Goal: Task Accomplishment & Management: Manage account settings

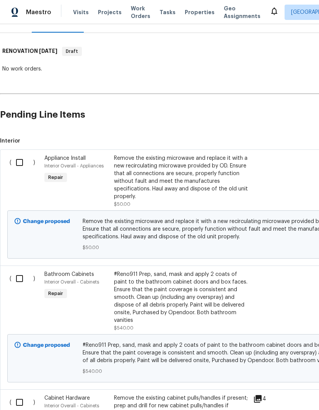
scroll to position [106, 0]
click at [19, 158] on input "checkbox" at bounding box center [22, 162] width 22 height 16
checkbox input "true"
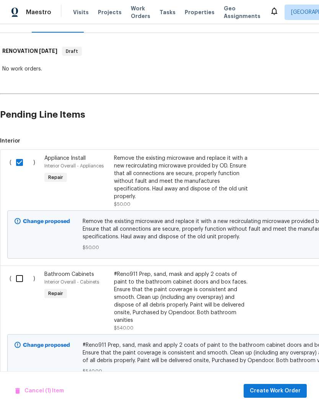
click at [18, 278] on input "checkbox" at bounding box center [22, 278] width 22 height 16
checkbox input "true"
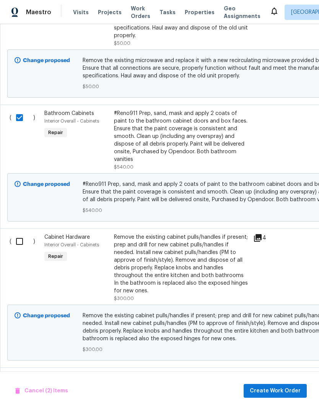
scroll to position [267, 0]
click at [25, 233] on input "checkbox" at bounding box center [22, 241] width 22 height 16
checkbox input "true"
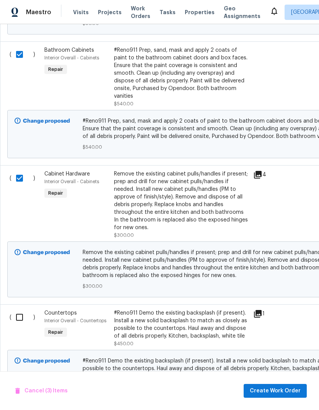
scroll to position [335, 0]
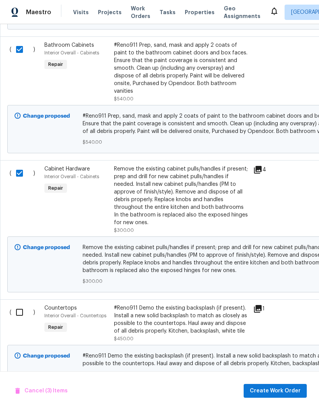
click at [21, 304] on input "checkbox" at bounding box center [22, 312] width 22 height 16
checkbox input "true"
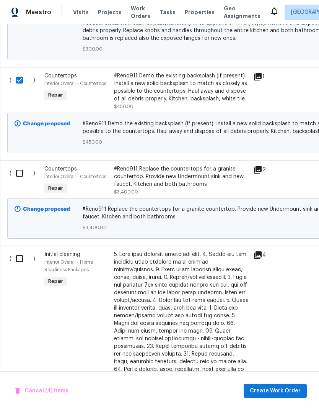
scroll to position [567, 0]
click at [22, 168] on input "checkbox" at bounding box center [22, 173] width 22 height 16
checkbox input "true"
click at [15, 252] on input "checkbox" at bounding box center [22, 258] width 22 height 16
checkbox input "true"
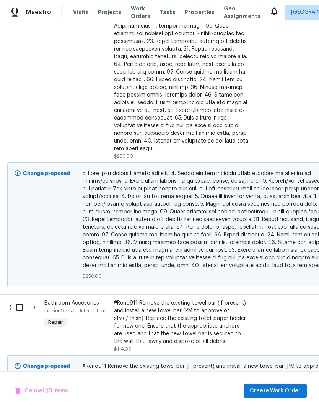
scroll to position [871, 0]
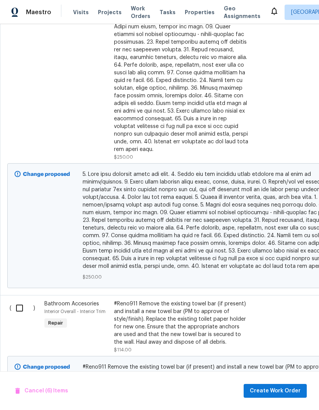
click at [22, 300] on input "checkbox" at bounding box center [22, 308] width 22 height 16
checkbox input "true"
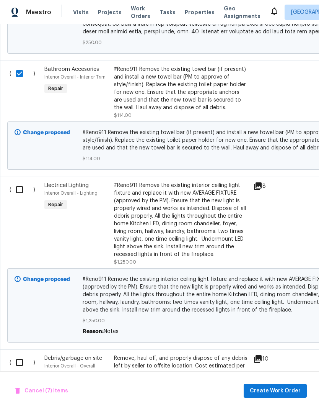
scroll to position [1122, 0]
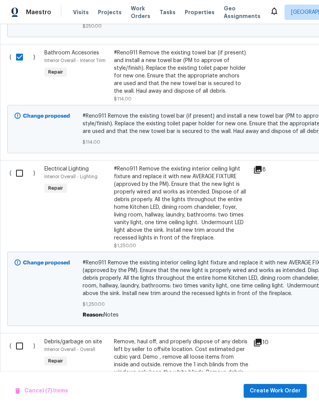
click at [22, 165] on input "checkbox" at bounding box center [22, 173] width 22 height 16
checkbox input "true"
click at [20, 338] on input "checkbox" at bounding box center [22, 346] width 22 height 16
checkbox input "true"
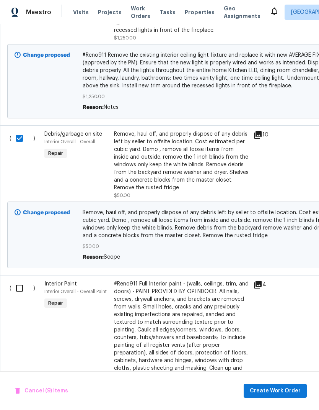
scroll to position [1331, 0]
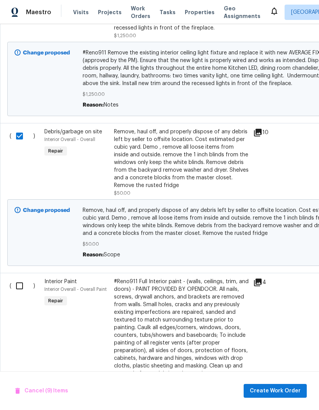
click at [22, 278] on input "checkbox" at bounding box center [22, 286] width 22 height 16
checkbox input "true"
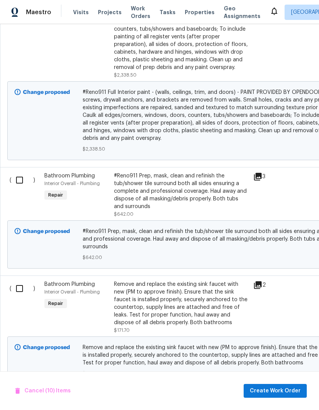
scroll to position [1640, 0]
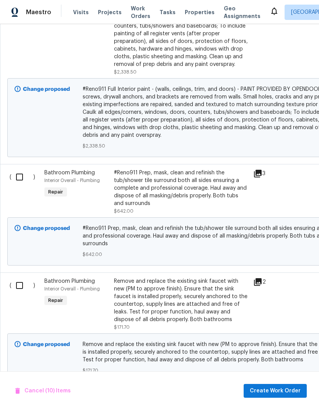
click at [21, 169] on input "checkbox" at bounding box center [22, 177] width 22 height 16
checkbox input "true"
click at [19, 277] on input "checkbox" at bounding box center [22, 285] width 22 height 16
checkbox input "true"
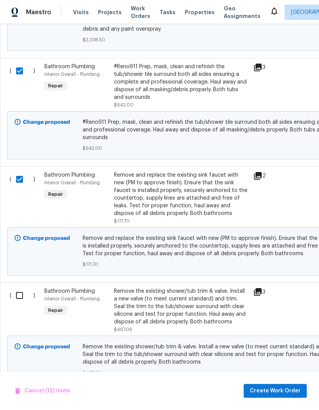
scroll to position [1748, 0]
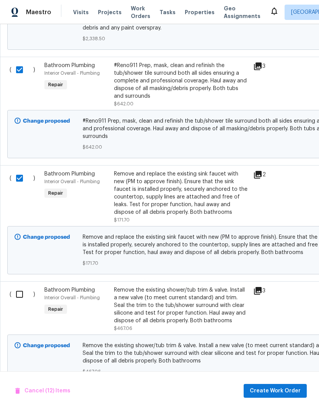
click at [22, 286] on input "checkbox" at bounding box center [22, 294] width 22 height 16
checkbox input "true"
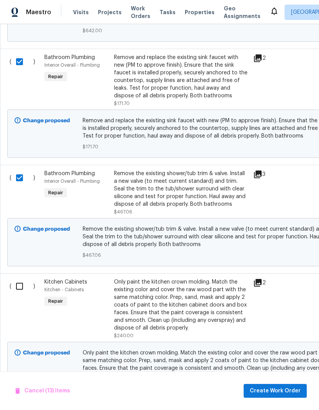
scroll to position [1863, 0]
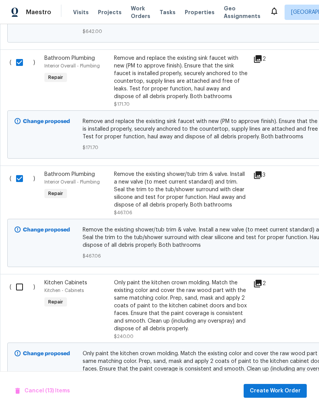
click at [23, 279] on input "checkbox" at bounding box center [22, 287] width 22 height 16
checkbox input "true"
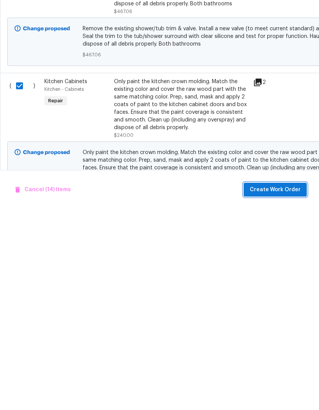
click at [277, 386] on span "Create Work Order" at bounding box center [275, 391] width 51 height 10
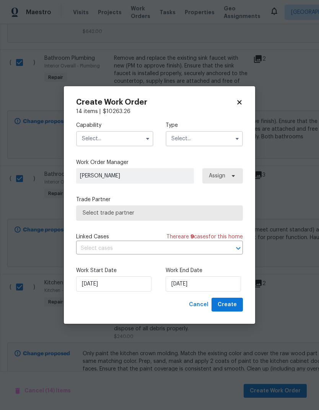
scroll to position [0, 0]
click at [118, 138] on input "text" at bounding box center [114, 138] width 77 height 15
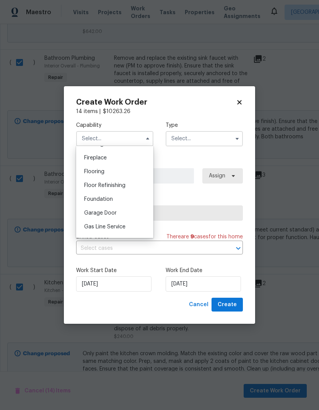
scroll to position [305, 0]
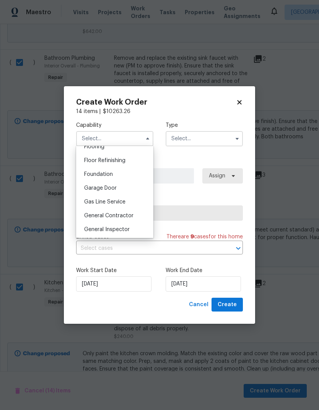
click at [126, 218] on div "General Contractor" at bounding box center [115, 216] width 74 height 14
type input "General Contractor"
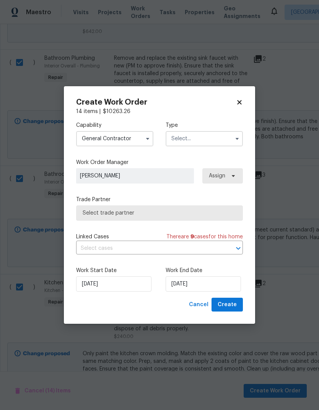
click at [196, 139] on input "text" at bounding box center [204, 138] width 77 height 15
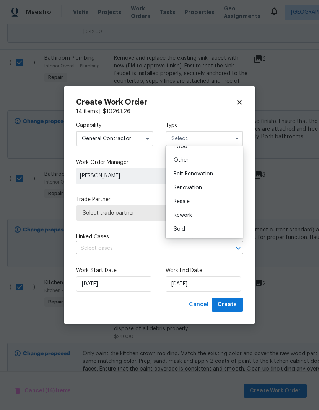
scroll to position [91, 0]
click at [198, 185] on span "Renovation" at bounding box center [188, 187] width 28 height 5
type input "Renovation"
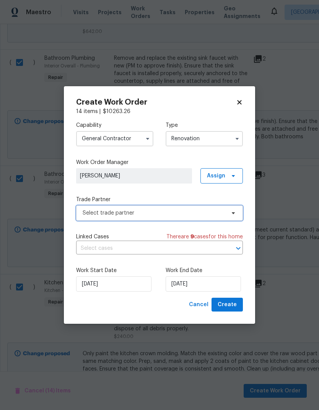
click at [180, 214] on span "Select trade partner" at bounding box center [154, 213] width 143 height 8
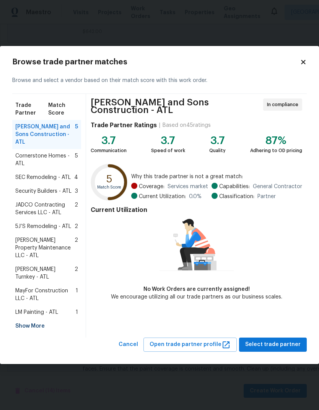
click at [47, 308] on span "LM Painting - ATL" at bounding box center [36, 312] width 43 height 8
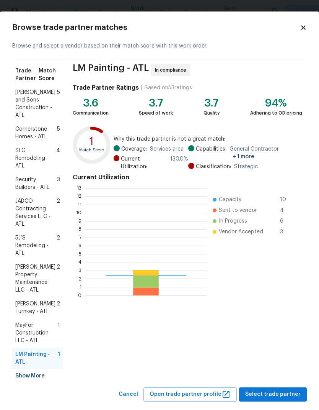
scroll to position [107, 121]
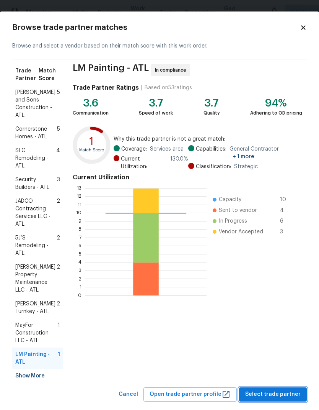
click at [274, 389] on span "Select trade partner" at bounding box center [273, 394] width 56 height 10
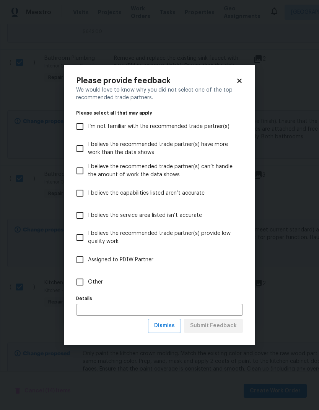
click at [88, 279] on input "Other" at bounding box center [80, 282] width 16 height 16
checkbox input "true"
click at [221, 327] on span "Submit Feedback" at bounding box center [213, 326] width 47 height 10
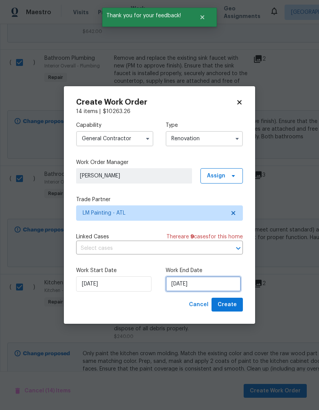
click at [209, 287] on input "[DATE]" at bounding box center [203, 283] width 75 height 15
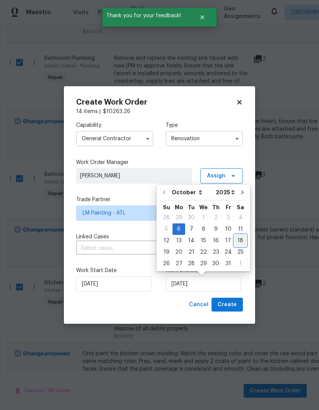
click at [237, 242] on div "18" at bounding box center [241, 240] width 12 height 11
type input "[DATE]"
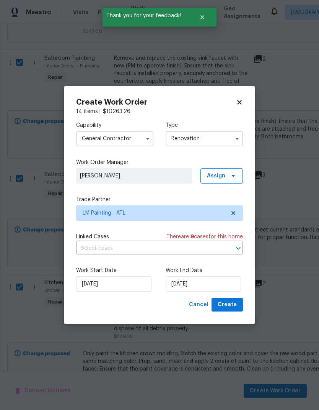
click at [230, 305] on span "Create" at bounding box center [227, 305] width 19 height 10
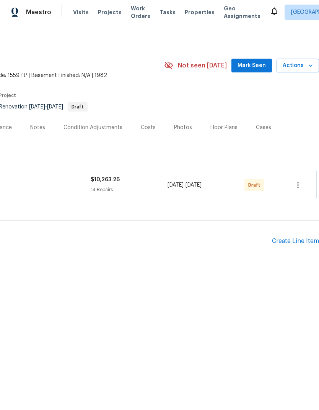
scroll to position [0, 113]
click at [251, 63] on span "Mark Seen" at bounding box center [252, 66] width 28 height 10
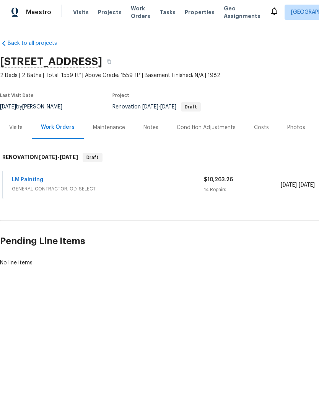
scroll to position [0, 0]
click at [26, 177] on link "LM Painting" at bounding box center [27, 179] width 31 height 5
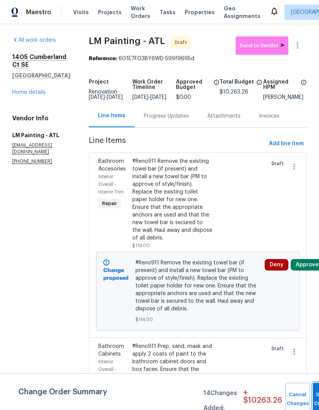
click at [313, 394] on button "Submit Changes" at bounding box center [325, 398] width 25 height 33
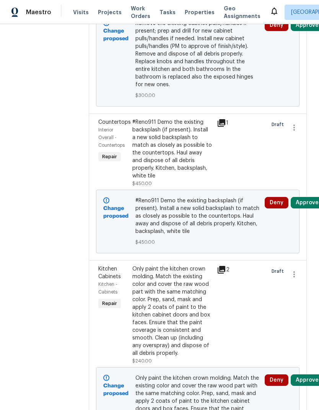
scroll to position [2876, 0]
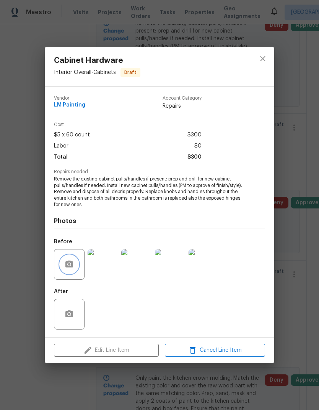
click at [75, 261] on button "button" at bounding box center [69, 264] width 18 height 18
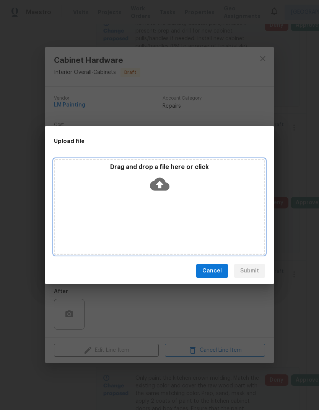
click at [180, 216] on div "Drag and drop a file here or click" at bounding box center [159, 207] width 211 height 96
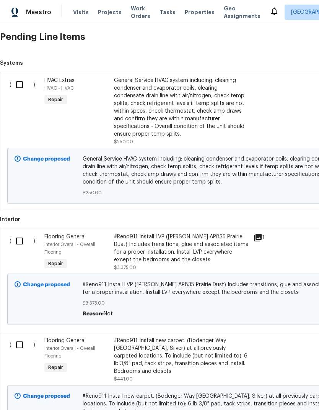
scroll to position [205, 0]
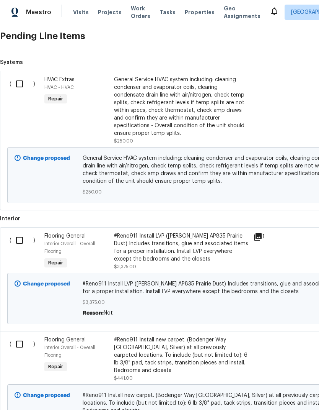
click at [18, 238] on input "checkbox" at bounding box center [22, 240] width 22 height 16
checkbox input "true"
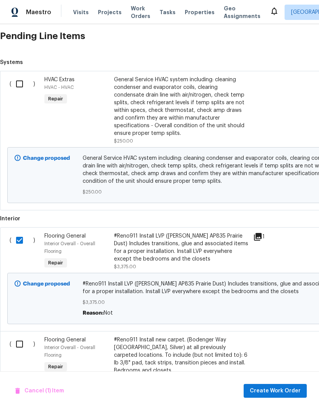
click at [17, 349] on input "checkbox" at bounding box center [22, 344] width 22 height 16
checkbox input "true"
click at [286, 393] on span "Create Work Order" at bounding box center [275, 391] width 51 height 10
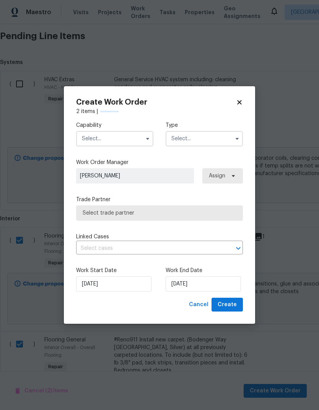
click at [110, 135] on input "text" at bounding box center [114, 138] width 77 height 15
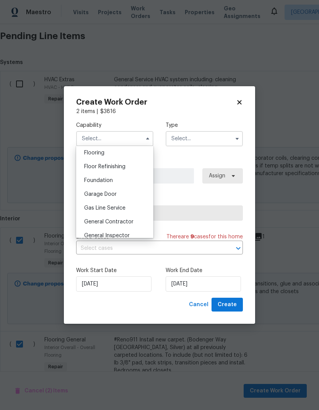
scroll to position [299, 0]
click at [114, 167] on span "Floor Refinishing" at bounding box center [104, 165] width 41 height 5
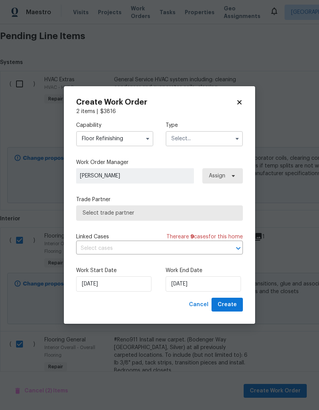
click at [133, 136] on input "Floor Refinishing" at bounding box center [114, 138] width 77 height 15
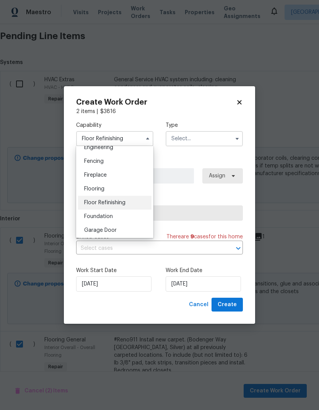
scroll to position [263, 0]
click at [108, 187] on div "Flooring" at bounding box center [115, 188] width 74 height 14
type input "Flooring"
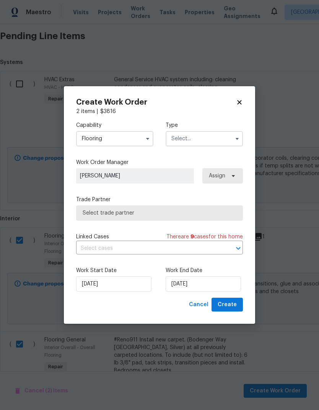
click at [198, 139] on input "text" at bounding box center [204, 138] width 77 height 15
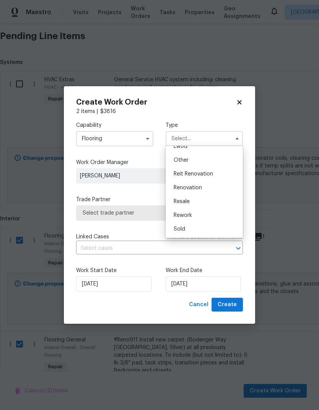
scroll to position [91, 0]
click at [193, 186] on span "Renovation" at bounding box center [188, 187] width 28 height 5
type input "Renovation"
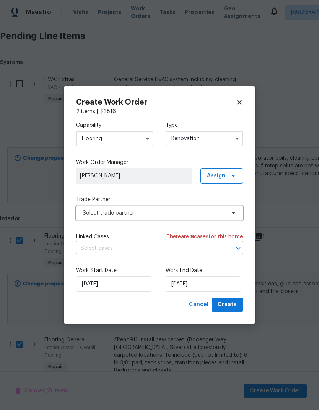
click at [197, 214] on span "Select trade partner" at bounding box center [154, 213] width 143 height 8
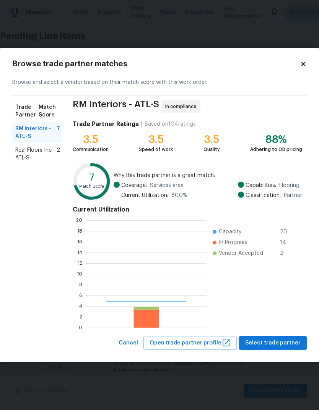
scroll to position [107, 121]
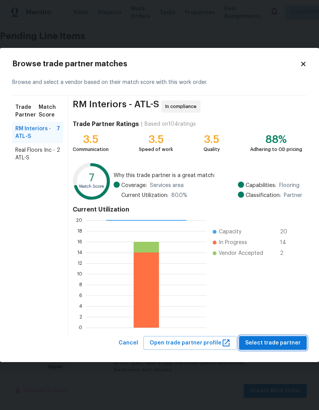
click at [269, 338] on span "Select trade partner" at bounding box center [273, 343] width 56 height 10
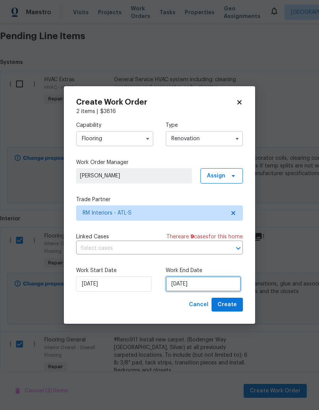
click at [218, 282] on input "[DATE]" at bounding box center [203, 283] width 75 height 15
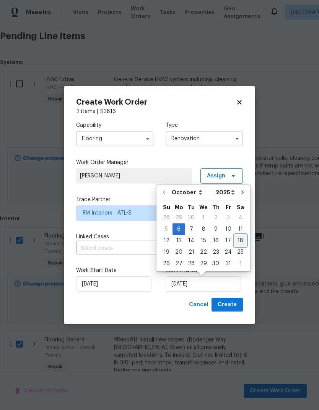
click at [238, 240] on div "18" at bounding box center [241, 240] width 12 height 11
type input "[DATE]"
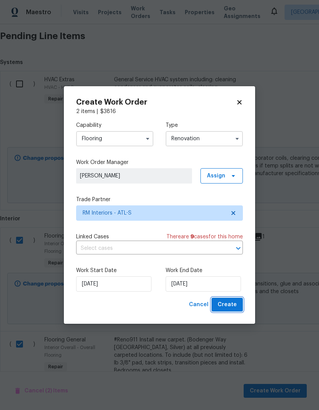
click at [229, 309] on span "Create" at bounding box center [227, 305] width 19 height 10
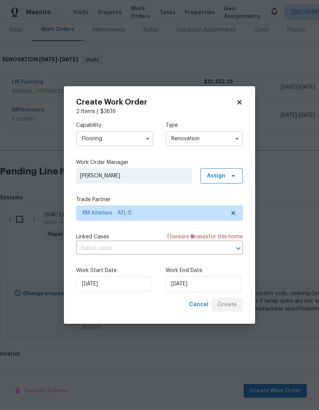
scroll to position [67, 0]
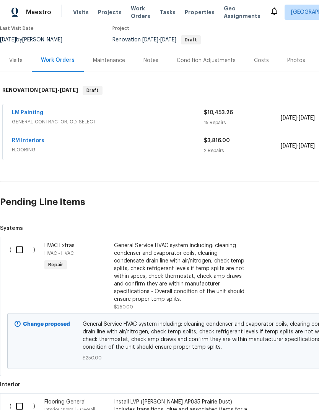
click at [16, 248] on input "checkbox" at bounding box center [22, 250] width 22 height 16
checkbox input "true"
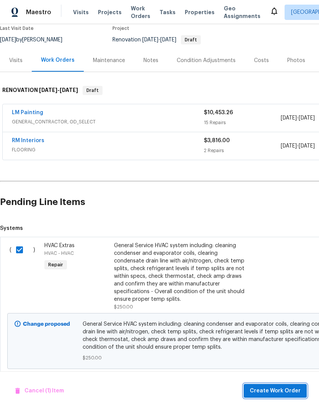
click at [278, 393] on span "Create Work Order" at bounding box center [275, 391] width 51 height 10
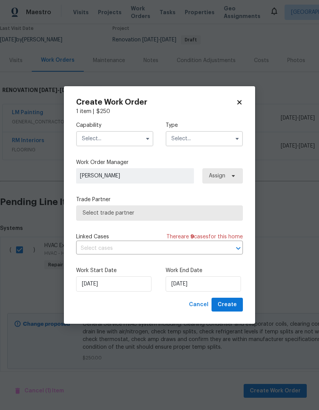
click at [127, 137] on input "text" at bounding box center [114, 138] width 77 height 15
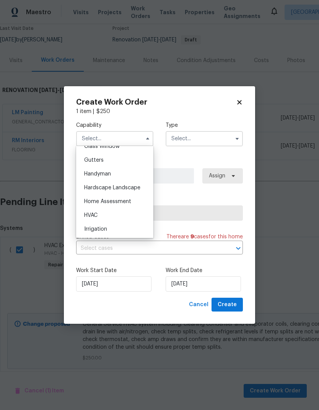
scroll to position [420, 0]
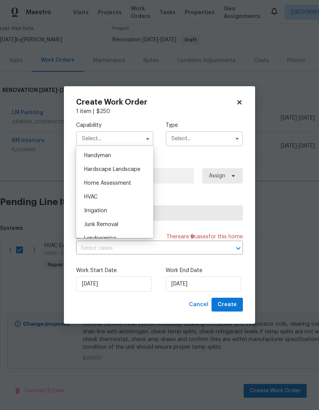
click at [94, 194] on span "HVAC" at bounding box center [90, 196] width 13 height 5
type input "HVAC"
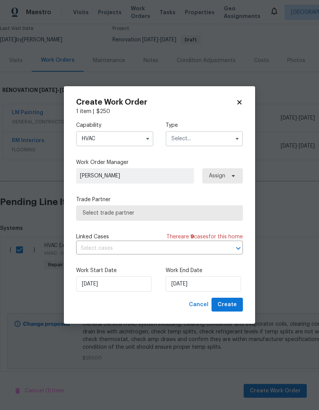
click at [214, 140] on input "text" at bounding box center [204, 138] width 77 height 15
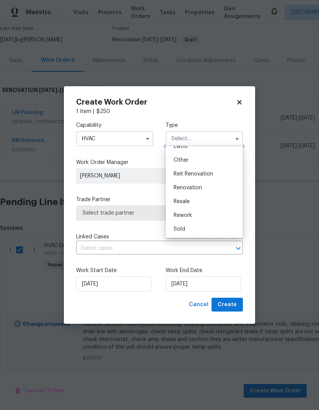
scroll to position [91, 0]
click at [198, 187] on span "Renovation" at bounding box center [188, 187] width 28 height 5
type input "Renovation"
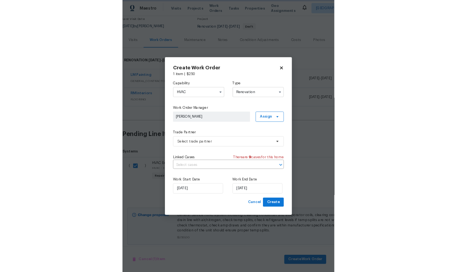
scroll to position [0, 0]
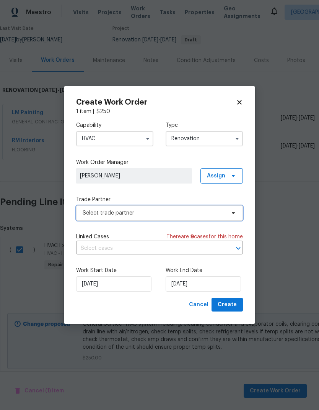
click at [185, 213] on span "Select trade partner" at bounding box center [154, 213] width 143 height 8
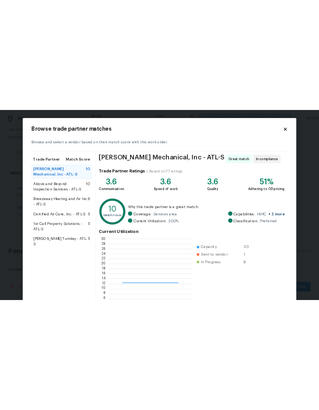
scroll to position [107, 120]
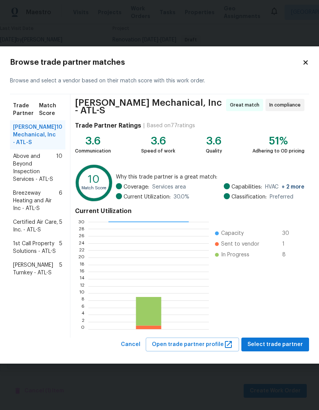
click at [42, 276] on span "Davis Turnkey - ATL-S" at bounding box center [36, 268] width 46 height 15
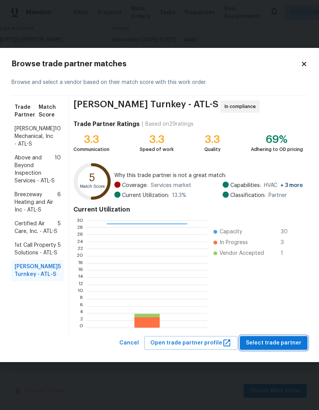
click at [276, 342] on span "Select trade partner" at bounding box center [274, 343] width 56 height 10
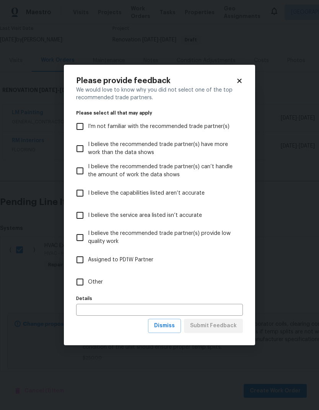
click at [95, 279] on span "Other" at bounding box center [95, 282] width 15 height 8
click at [88, 279] on input "Other" at bounding box center [80, 282] width 16 height 16
checkbox input "true"
click at [224, 322] on span "Submit Feedback" at bounding box center [213, 326] width 47 height 10
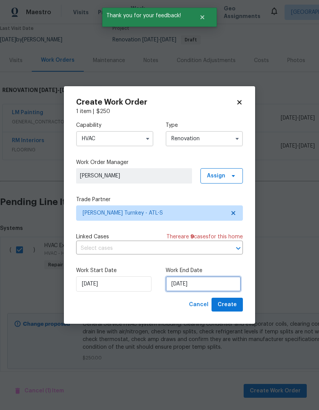
click at [217, 284] on input "[DATE]" at bounding box center [203, 283] width 75 height 15
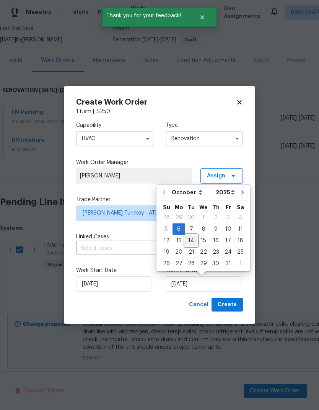
click at [193, 239] on div "14" at bounding box center [191, 240] width 12 height 11
type input "10/14/2025"
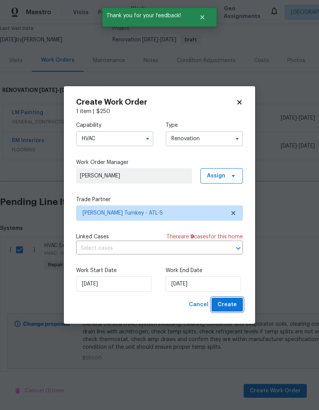
click at [232, 301] on span "Create" at bounding box center [227, 305] width 19 height 10
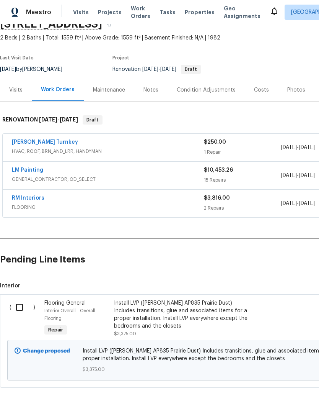
scroll to position [37, 0]
click at [48, 200] on div "RM Interiors" at bounding box center [108, 198] width 192 height 9
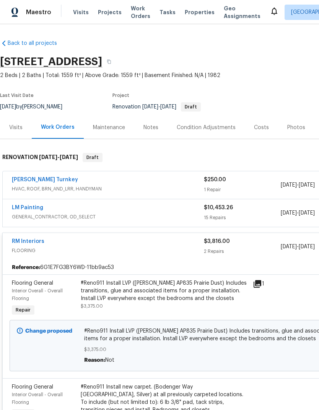
scroll to position [-1, 0]
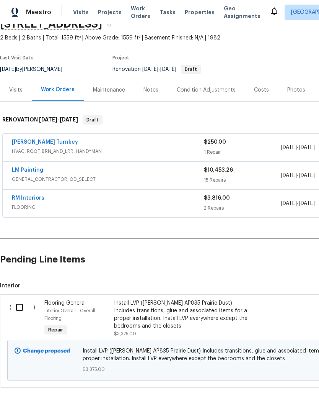
scroll to position [37, 0]
click at [78, 201] on div "RM Interiors" at bounding box center [108, 198] width 192 height 9
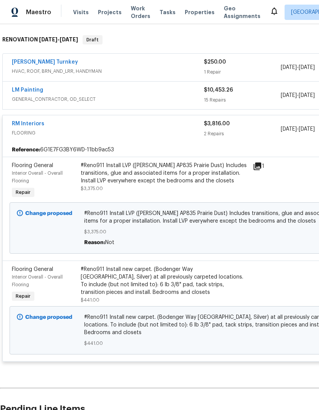
scroll to position [118, 0]
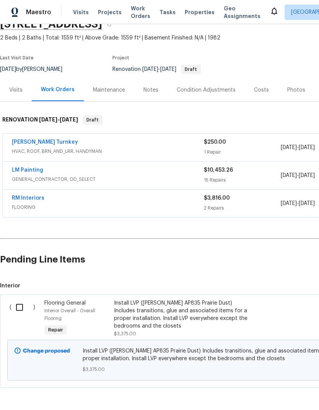
scroll to position [37, 0]
click at [17, 308] on input "checkbox" at bounding box center [22, 307] width 22 height 16
checkbox input "true"
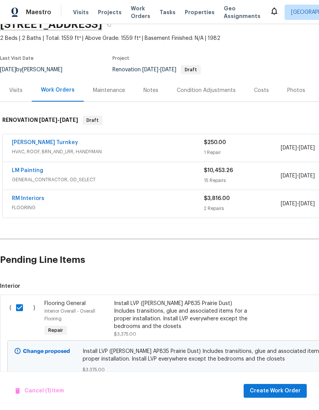
scroll to position [31, 0]
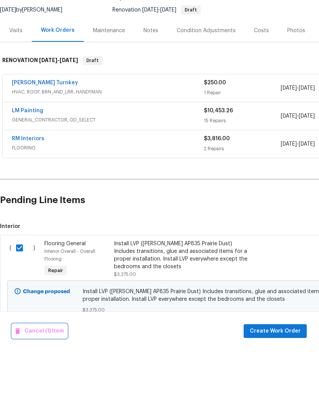
click at [42, 384] on button "Cancel (1) Item" at bounding box center [39, 391] width 55 height 14
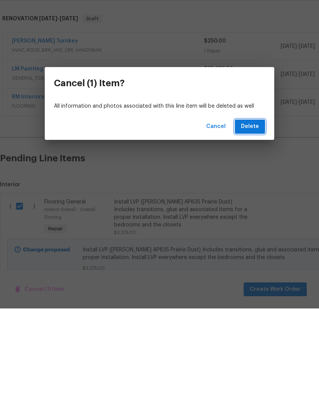
click at [254, 223] on span "Delete" at bounding box center [250, 228] width 18 height 10
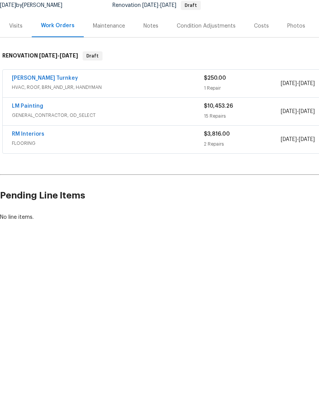
scroll to position [0, 0]
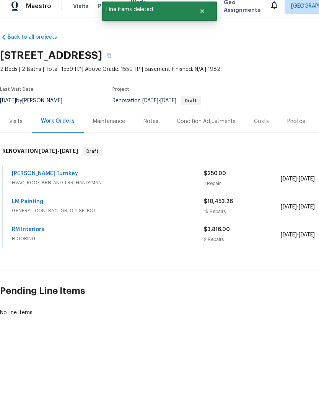
click at [39, 233] on link "RM Interiors" at bounding box center [28, 235] width 33 height 5
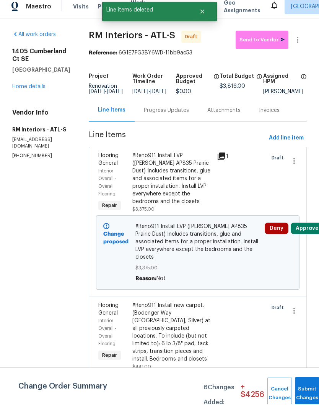
scroll to position [6, 0]
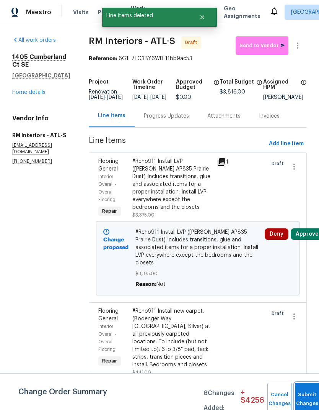
click at [303, 394] on button "Submit Changes" at bounding box center [307, 398] width 25 height 33
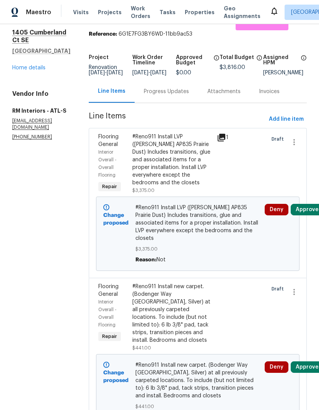
scroll to position [24, 0]
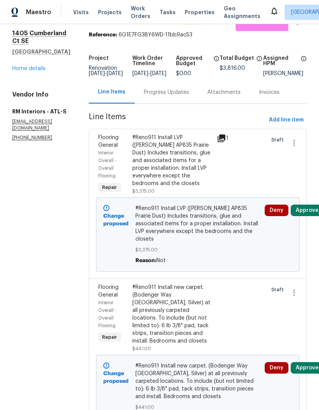
click at [37, 66] on link "Home details" at bounding box center [28, 68] width 33 height 5
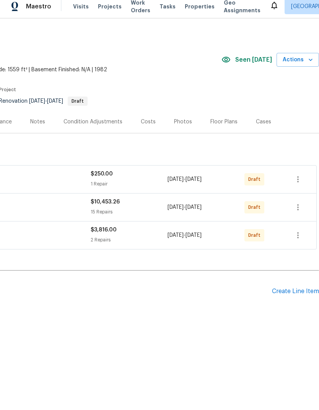
scroll to position [0, 113]
click at [299, 236] on icon "button" at bounding box center [298, 240] width 9 height 9
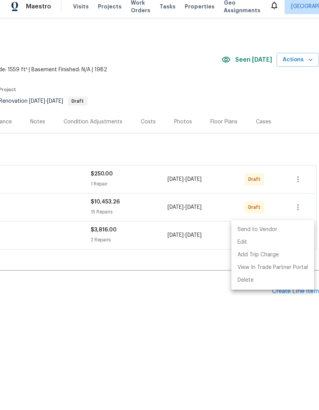
scroll to position [0, 0]
click at [281, 230] on li "Send to Vendor" at bounding box center [273, 235] width 83 height 13
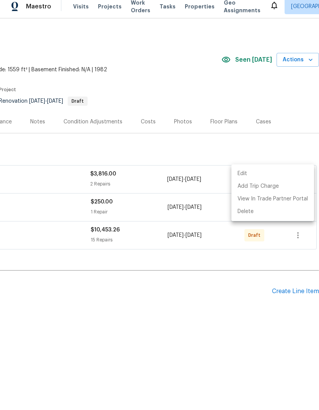
click at [247, 319] on div at bounding box center [159, 205] width 319 height 410
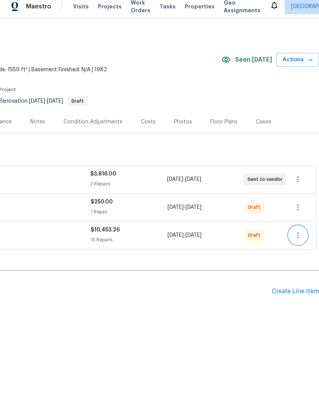
click at [299, 237] on icon "button" at bounding box center [298, 240] width 9 height 9
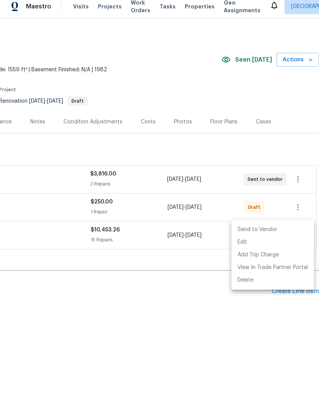
click at [277, 231] on li "Send to Vendor" at bounding box center [273, 235] width 83 height 13
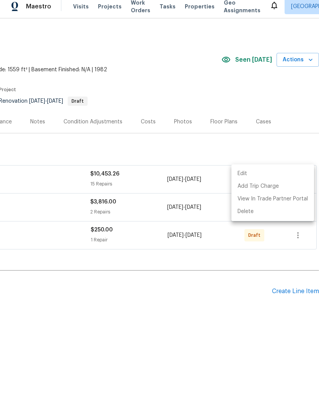
click at [256, 312] on div at bounding box center [159, 205] width 319 height 410
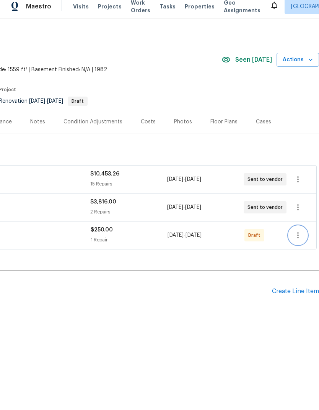
click at [301, 236] on icon "button" at bounding box center [298, 240] width 9 height 9
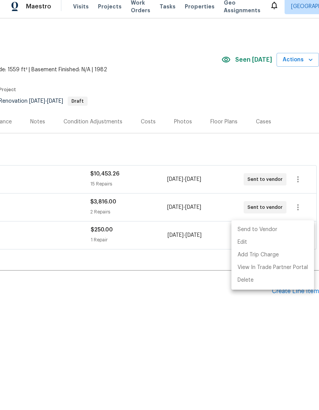
click at [269, 233] on li "Send to Vendor" at bounding box center [273, 235] width 83 height 13
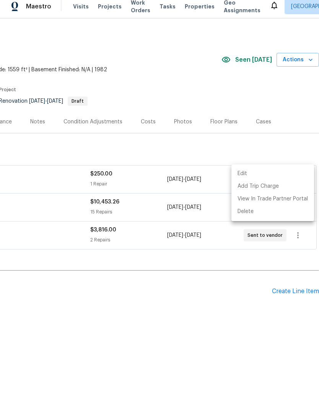
click at [254, 321] on div at bounding box center [159, 205] width 319 height 410
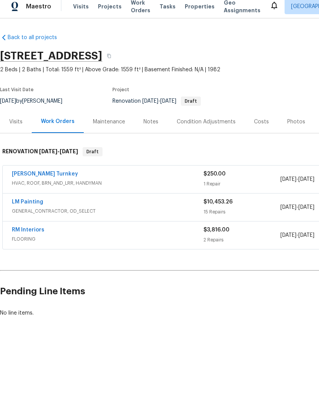
click at [259, 124] on div "Costs" at bounding box center [261, 128] width 15 height 8
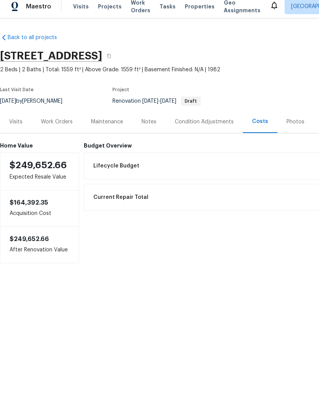
click at [198, 124] on div "Condition Adjustments" at bounding box center [204, 128] width 59 height 8
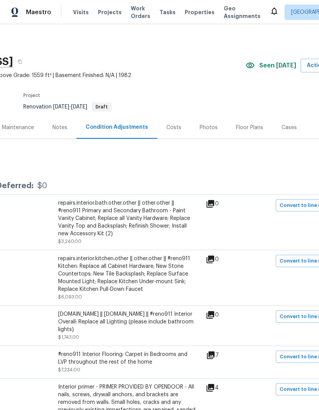
scroll to position [0, 90]
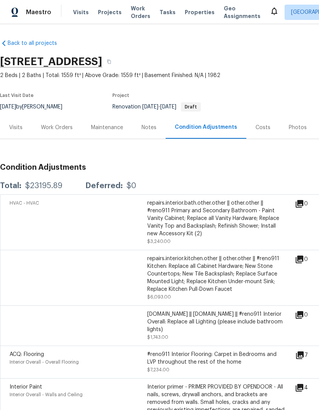
click at [151, 131] on div "Notes" at bounding box center [148, 127] width 33 height 23
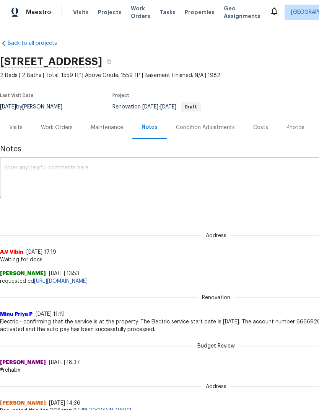
click at [85, 173] on textarea at bounding box center [216, 178] width 423 height 27
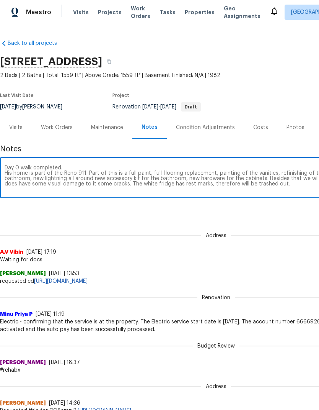
click at [189, 180] on textarea "Day 0 walk completed. His home is part of the Reno 911. Part of this is a full …" at bounding box center [216, 178] width 423 height 27
click at [199, 191] on textarea "Day 0 walk completed. His home is part of the Reno 911. Part of this is a full …" at bounding box center [216, 178] width 423 height 27
click at [185, 183] on textarea "Day 0 walk completed. His home is part of the Reno 911. Part of this is a full …" at bounding box center [216, 178] width 423 height 27
click at [304, 187] on textarea "Day 0 walk completed. His home is part of the Reno 911. Part of this is a full …" at bounding box center [216, 178] width 423 height 27
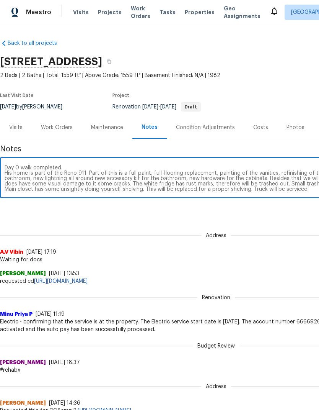
click at [260, 189] on textarea "Day 0 walk completed. His home is part of the Reno 911. Part of this is a full …" at bounding box center [216, 178] width 423 height 27
click at [309, 191] on textarea "Day 0 walk completed. His home is part of the Reno 911. Part of this is a full …" at bounding box center [216, 178] width 423 height 27
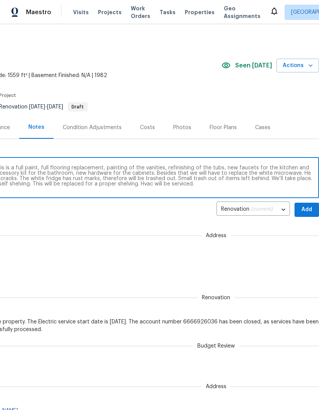
scroll to position [0, 113]
type textarea "Day 0 walk completed. His home is part of the Reno 911. Part of this is a full …"
click at [308, 208] on span "Add" at bounding box center [307, 210] width 12 height 10
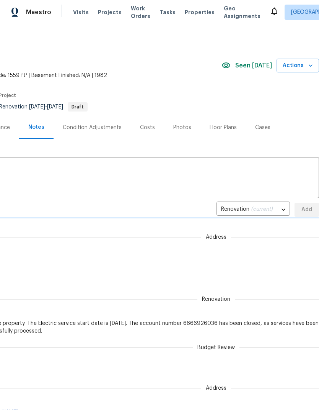
scroll to position [0, 0]
